Goal: Find specific page/section: Find specific page/section

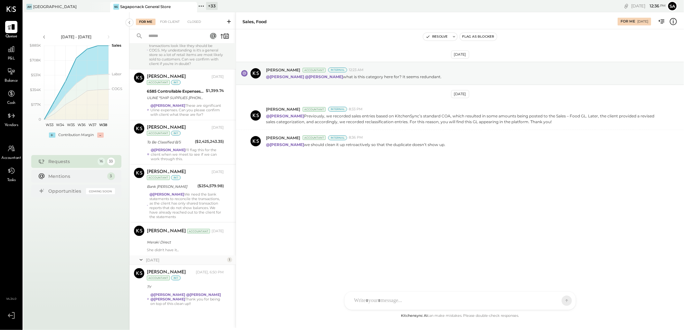
scroll to position [492, 0]
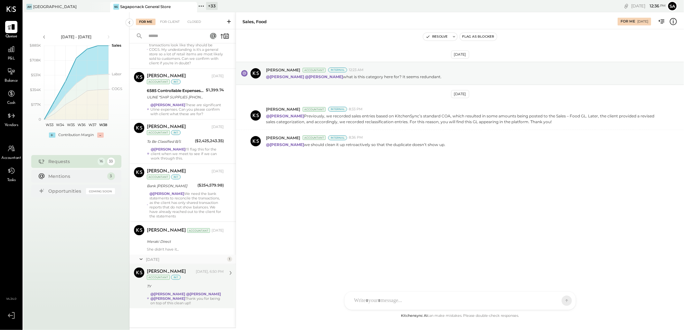
click at [206, 286] on div "TY" at bounding box center [184, 286] width 75 height 6
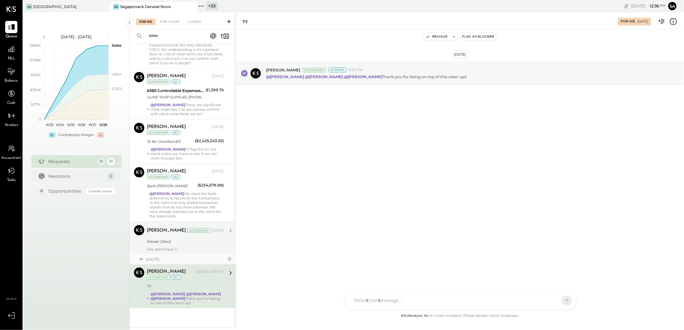
click at [184, 247] on div "[PERSON_NAME] Accountant [DATE] Meraki Direct She didn't have it..." at bounding box center [185, 238] width 77 height 26
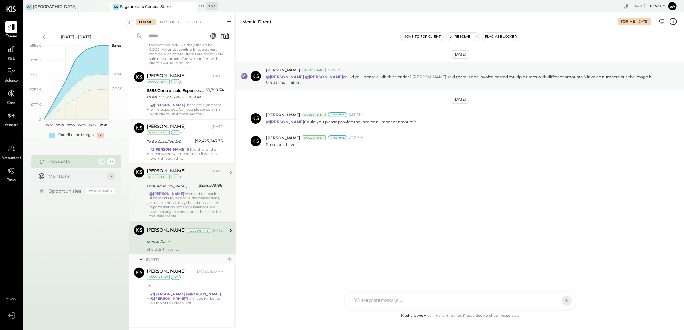
click at [189, 208] on div "@[PERSON_NAME] We need the bank statements to reconcile the transactions, as th…" at bounding box center [186, 205] width 74 height 27
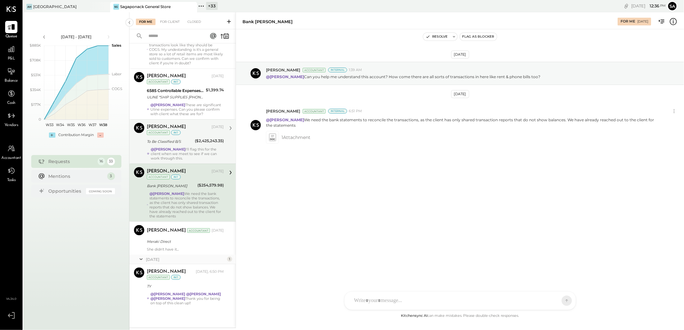
click at [176, 150] on div "@[PERSON_NAME] I'll flag this for the client when we meet to see if we can work…" at bounding box center [187, 154] width 73 height 14
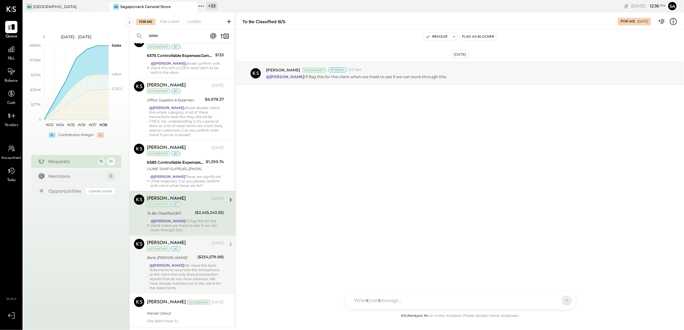
scroll to position [384, 0]
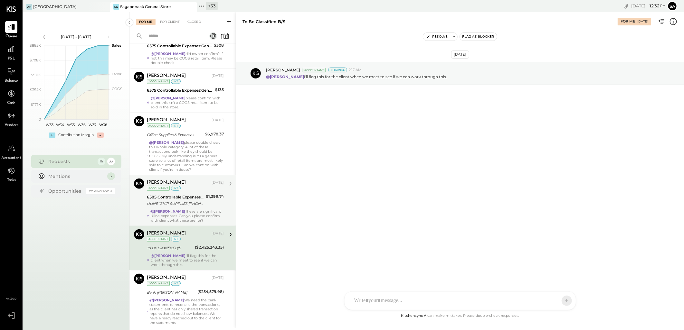
click at [189, 197] on div "6585 Controllable Expenses:General & Administrative Expenses:Postage & Shipping" at bounding box center [175, 197] width 57 height 6
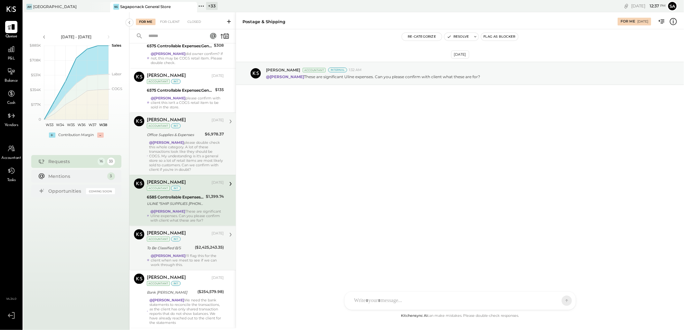
click at [189, 152] on div "@[PERSON_NAME] please double check this whole category. A lot of these transact…" at bounding box center [186, 156] width 75 height 32
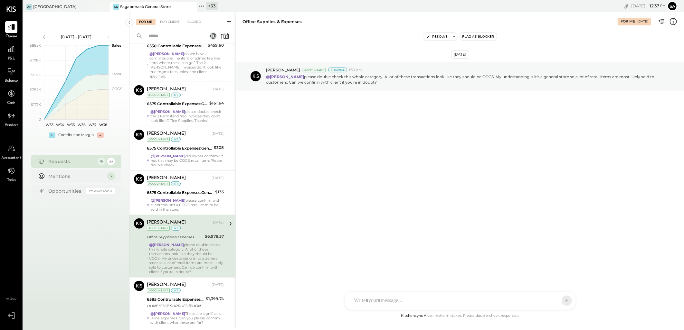
scroll to position [277, 0]
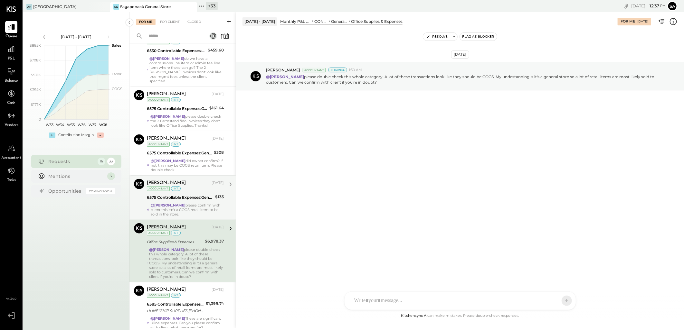
click at [192, 192] on div "[PERSON_NAME] [DATE] Accountant int" at bounding box center [185, 185] width 77 height 13
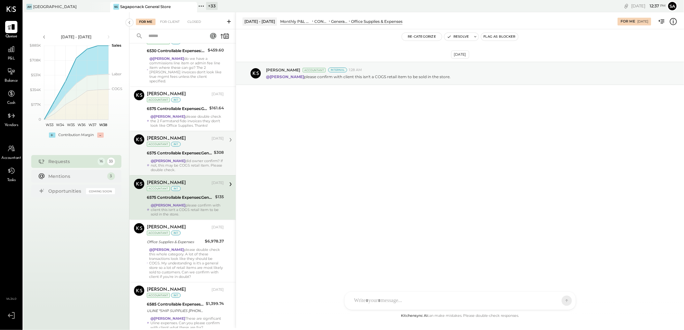
click at [193, 156] on div "6575 Controllable Expenses:General & Administrative Expenses:Office Supplies & …" at bounding box center [179, 153] width 65 height 6
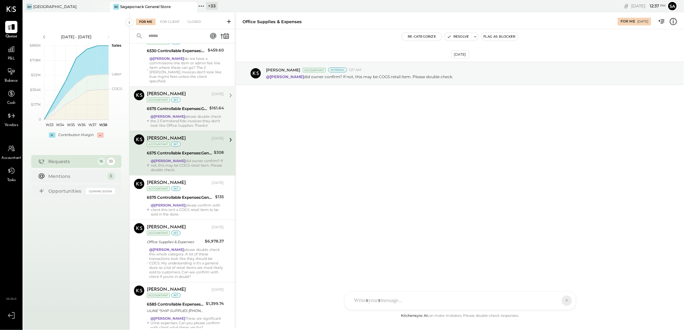
click at [187, 111] on div "6575 Controllable Expenses:General & Administrative Expenses:Office Supplies & …" at bounding box center [177, 109] width 61 height 6
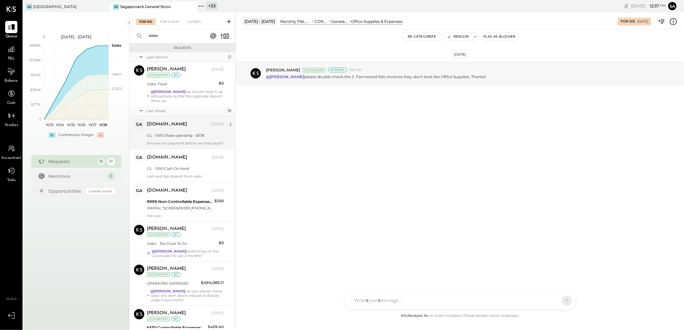
click at [185, 138] on div "GL - 1005 Chase operating - 8378" at bounding box center [184, 135] width 75 height 6
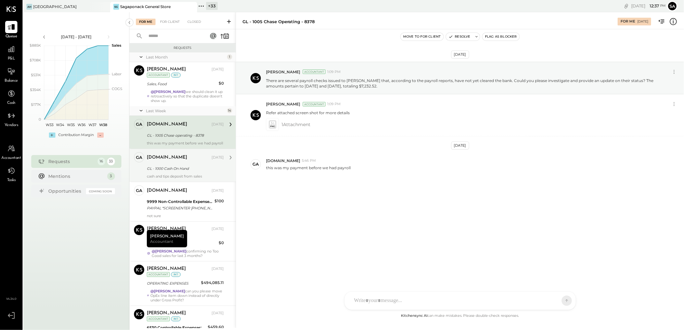
click at [161, 172] on div "GL - 1000 Cash On Hand" at bounding box center [184, 169] width 75 height 6
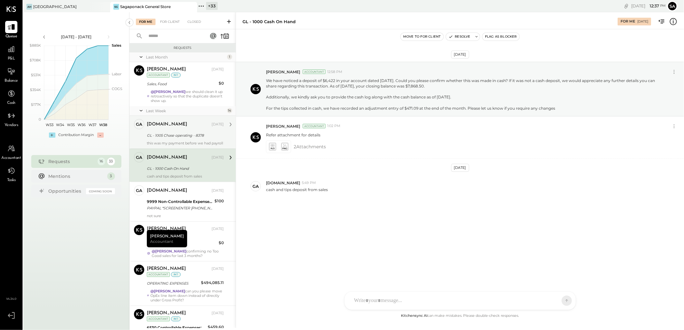
click at [187, 135] on div "GL - 1005 Chase operating - 8378" at bounding box center [184, 135] width 75 height 6
